Goal: Task Accomplishment & Management: Manage account settings

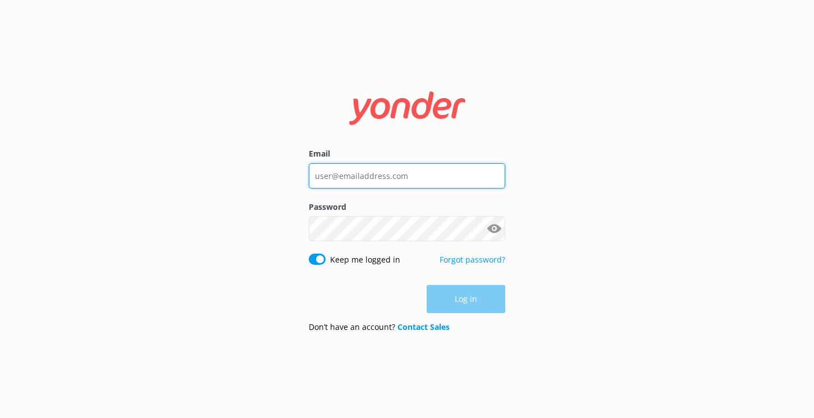
type input "[EMAIL_ADDRESS][DOMAIN_NAME]"
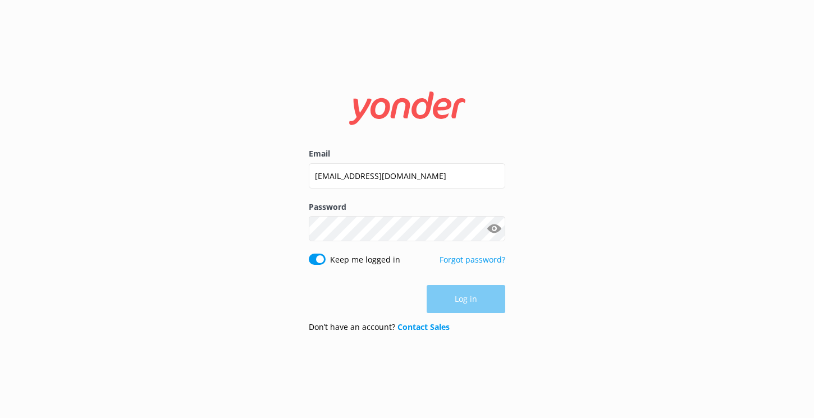
click at [453, 298] on div "Log in" at bounding box center [407, 299] width 196 height 28
click at [453, 298] on button "Log in" at bounding box center [465, 300] width 79 height 28
